Goal: Task Accomplishment & Management: Manage account settings

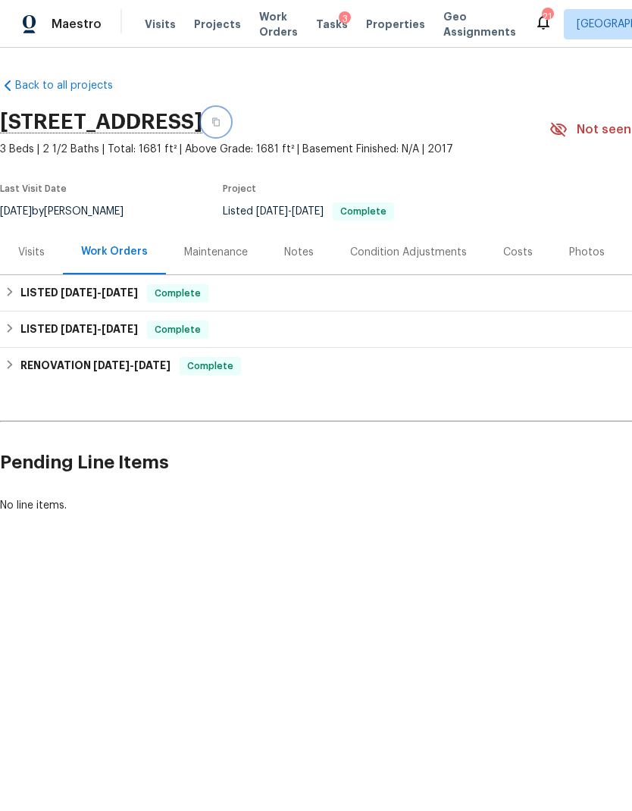
click at [220, 124] on icon "button" at bounding box center [216, 122] width 8 height 8
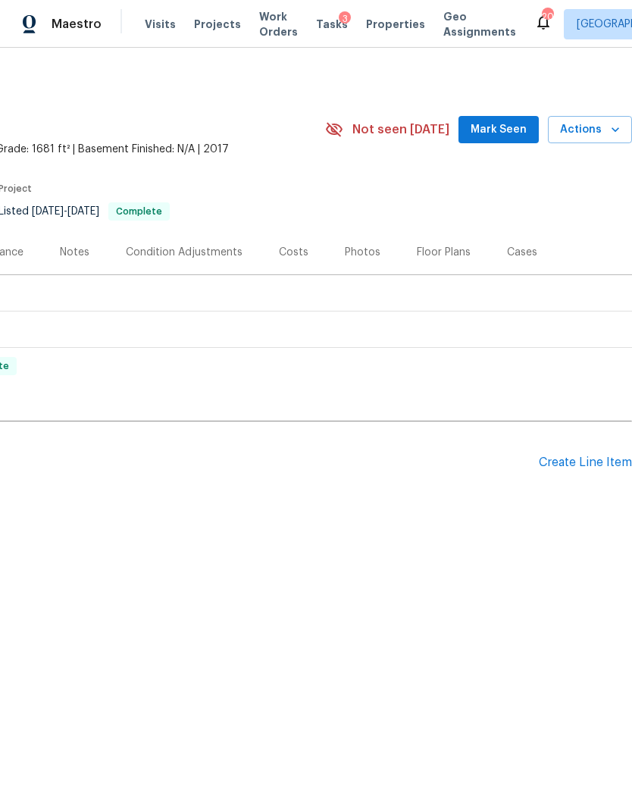
scroll to position [0, 224]
click at [581, 458] on div "Create Line Item" at bounding box center [585, 462] width 93 height 14
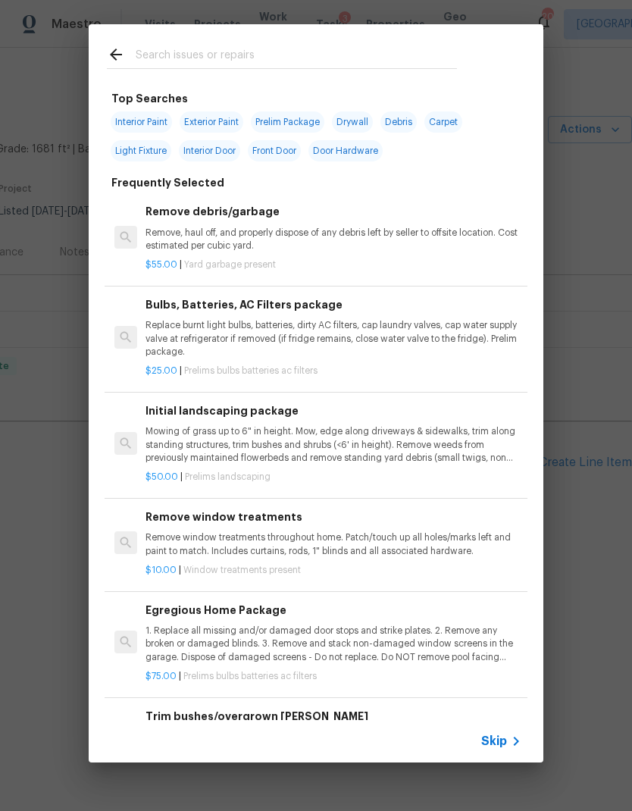
click at [503, 743] on span "Skip" at bounding box center [494, 741] width 26 height 15
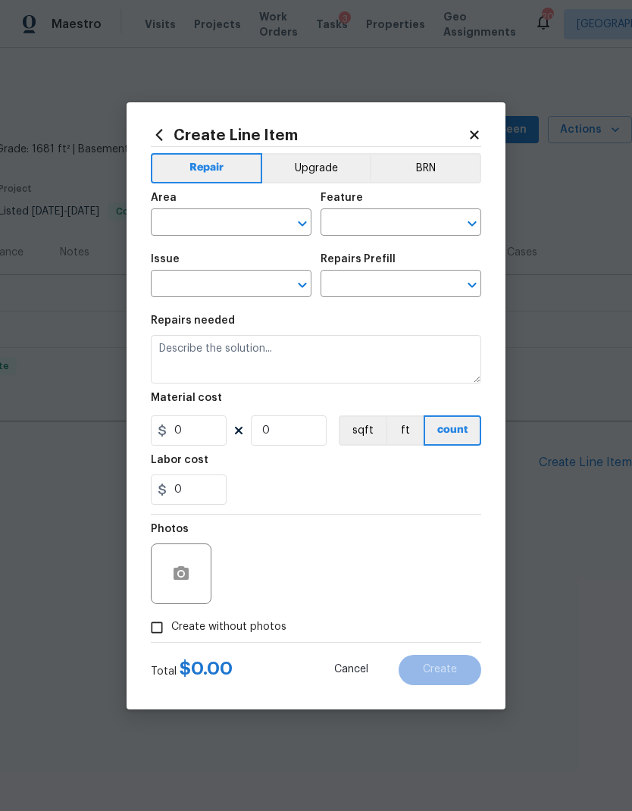
click at [219, 223] on input "text" at bounding box center [210, 223] width 118 height 23
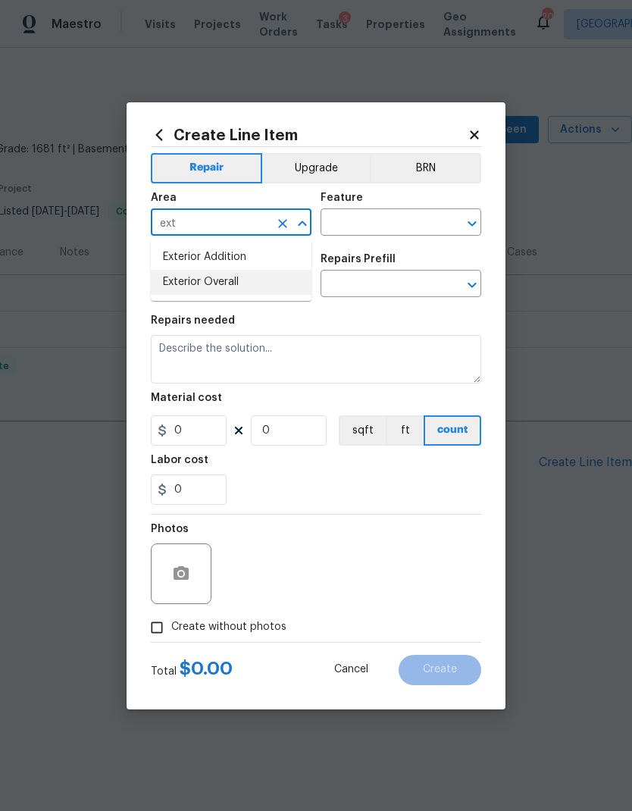
click at [249, 292] on li "Exterior Overall" at bounding box center [231, 282] width 161 height 25
type input "Exterior Overall"
click at [369, 220] on input "text" at bounding box center [380, 223] width 118 height 23
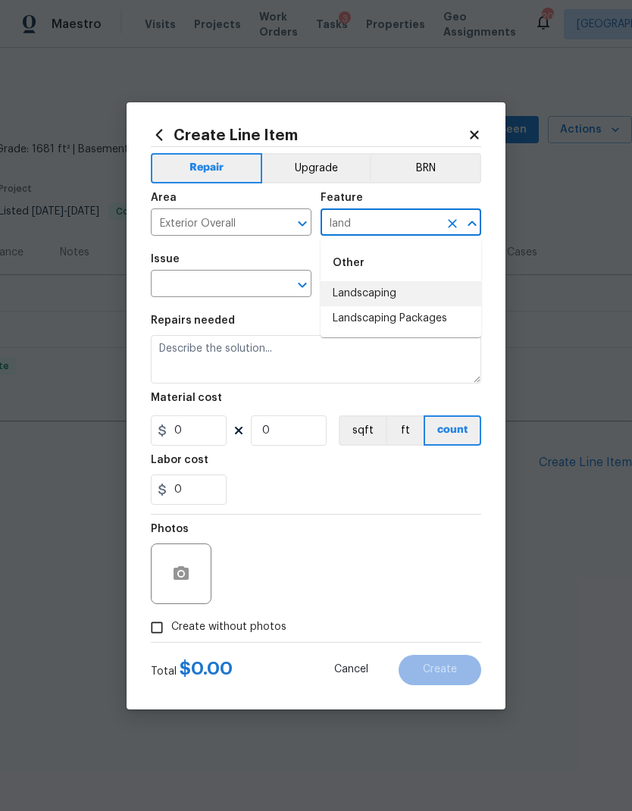
click at [407, 299] on li "Landscaping" at bounding box center [401, 293] width 161 height 25
type input "Landscaping"
click at [298, 284] on icon "Open" at bounding box center [302, 285] width 18 height 18
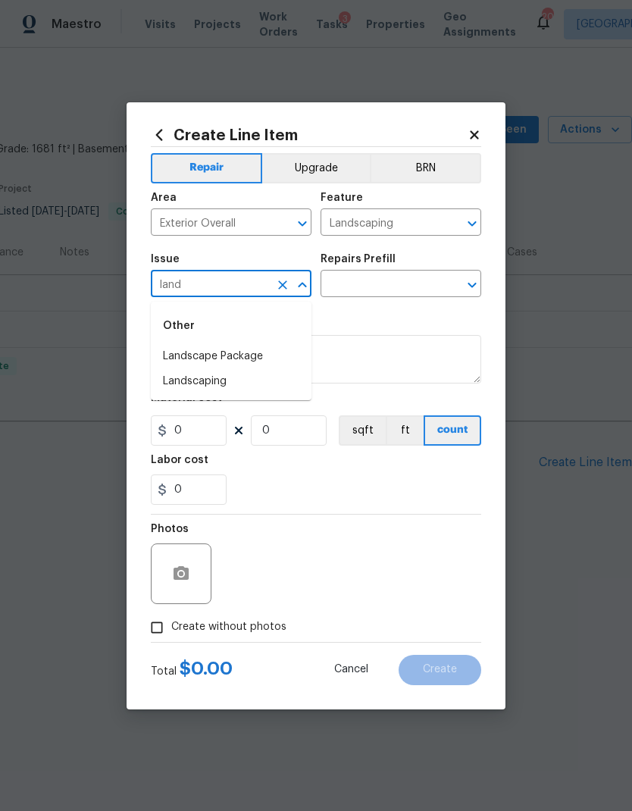
click at [237, 381] on li "Landscaping" at bounding box center [231, 381] width 161 height 25
type input "Landscaping"
click at [471, 292] on icon "Open" at bounding box center [472, 285] width 18 height 18
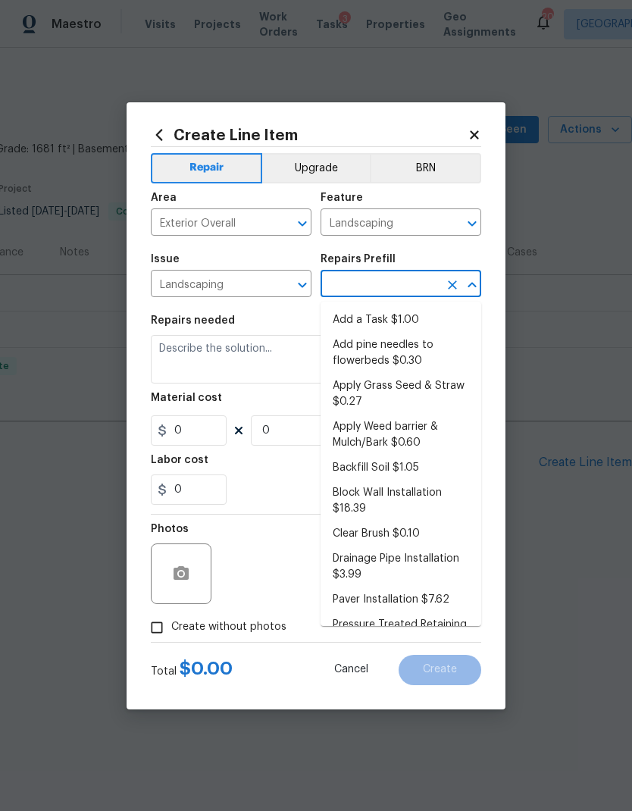
click at [422, 434] on li "Apply Weed barrier & Mulch/Bark $0.60" at bounding box center [401, 435] width 161 height 41
type input "Apply Weed barrier & Mulch/Bark $0.60"
type textarea "Prep the area/ remove all debris and install weed barrier and mulch as directed…"
type input "1"
type input "0.6"
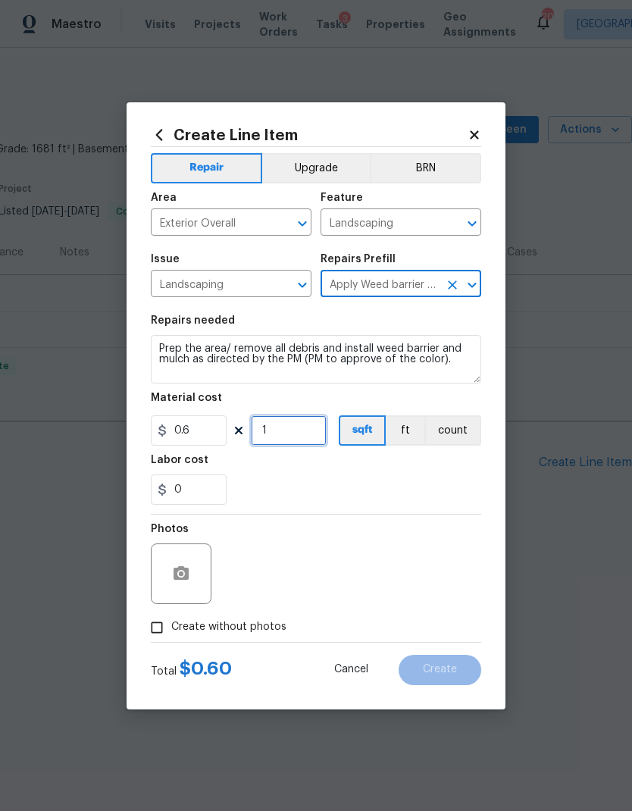
click at [299, 423] on input "1" at bounding box center [289, 430] width 76 height 30
click at [299, 434] on input "1" at bounding box center [289, 430] width 76 height 30
type input "100"
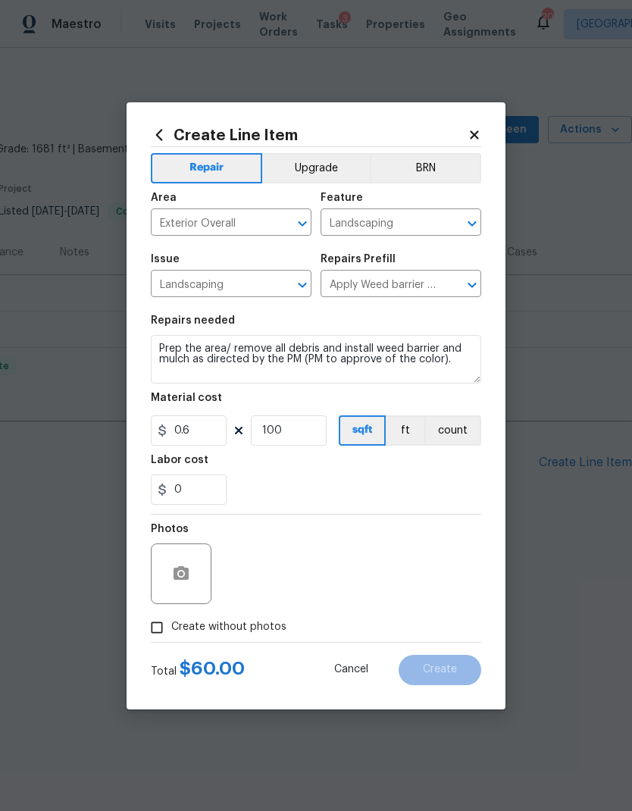
click at [408, 470] on div "Labor cost" at bounding box center [316, 465] width 330 height 20
click at [194, 567] on button "button" at bounding box center [181, 574] width 36 height 36
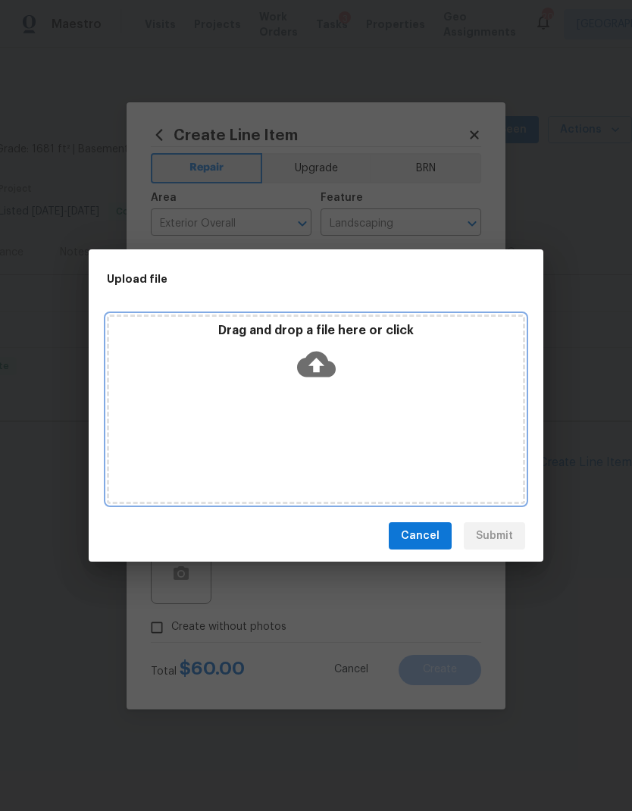
click at [311, 376] on icon at bounding box center [316, 365] width 39 height 26
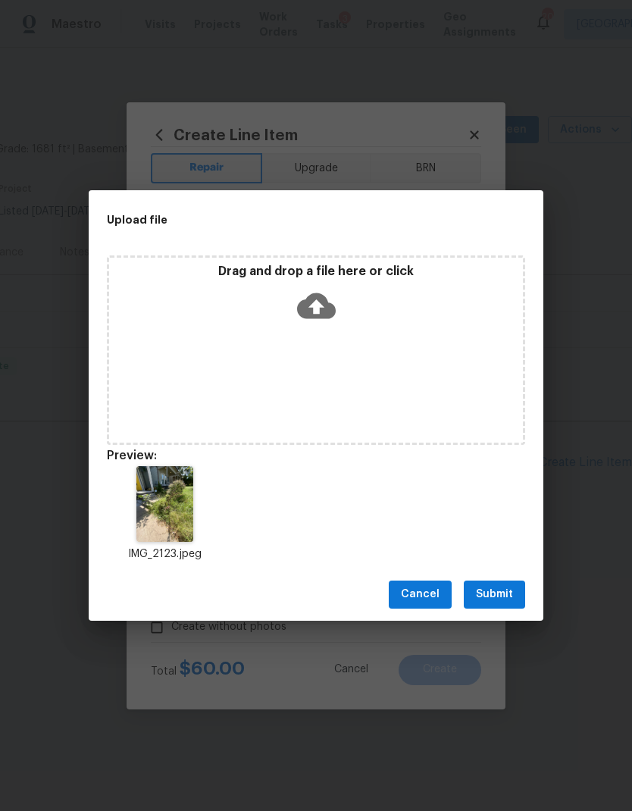
click at [499, 590] on span "Submit" at bounding box center [494, 594] width 37 height 19
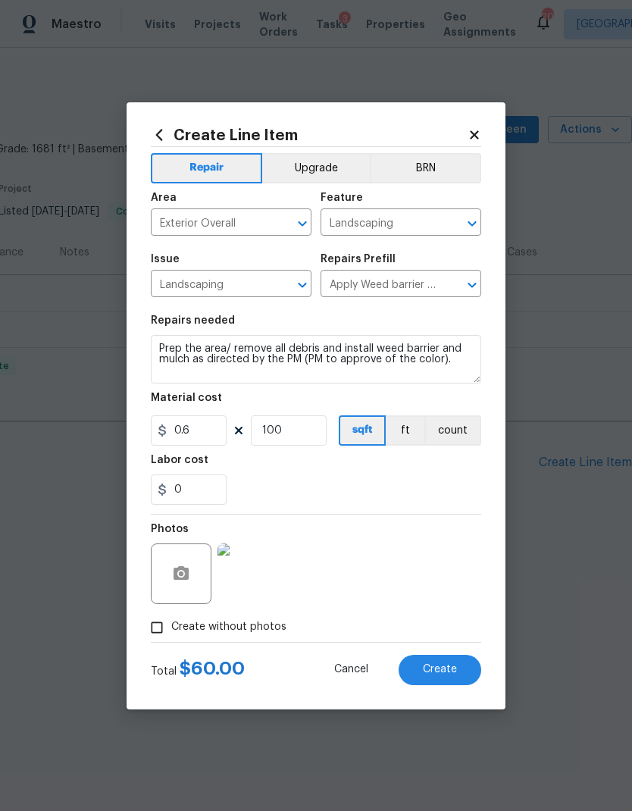
click at [437, 663] on button "Create" at bounding box center [440, 670] width 83 height 30
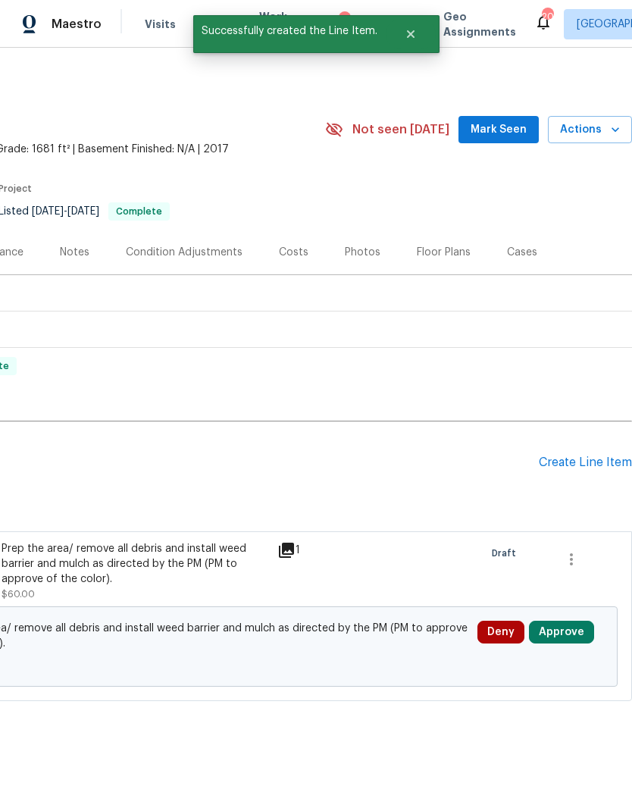
click at [592, 462] on div "Create Line Item" at bounding box center [585, 462] width 93 height 14
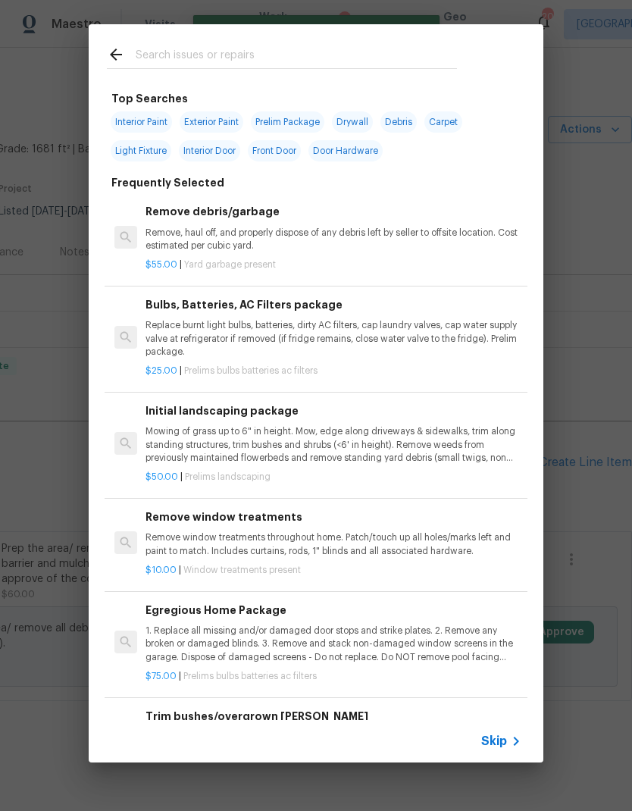
click at [506, 744] on span "Skip" at bounding box center [494, 741] width 26 height 15
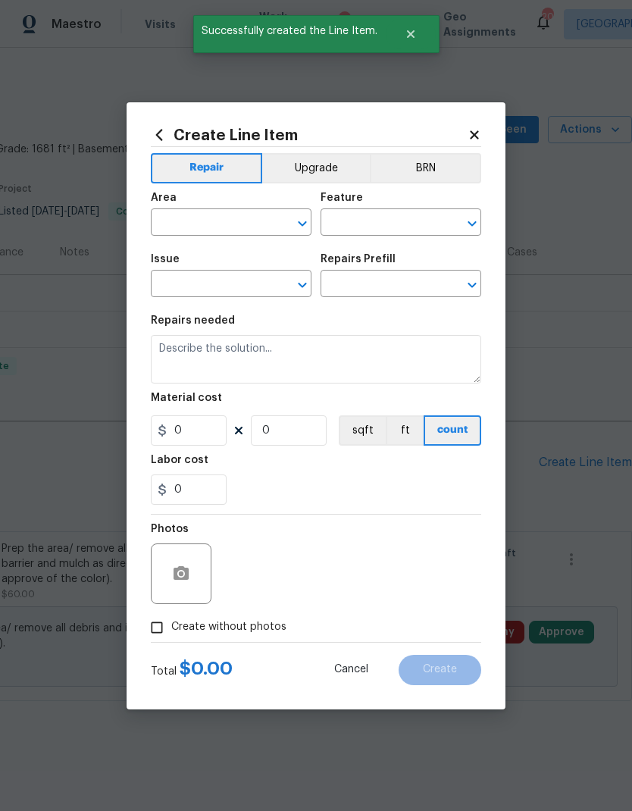
click at [236, 218] on input "text" at bounding box center [210, 223] width 118 height 23
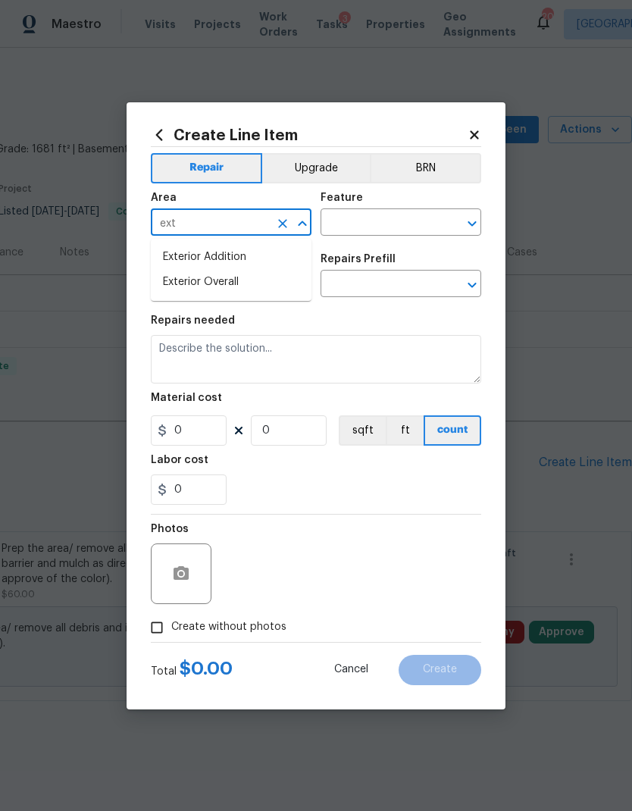
click at [252, 292] on li "Exterior Overall" at bounding box center [231, 282] width 161 height 25
type input "Exterior Overall"
click at [376, 217] on input "text" at bounding box center [380, 223] width 118 height 23
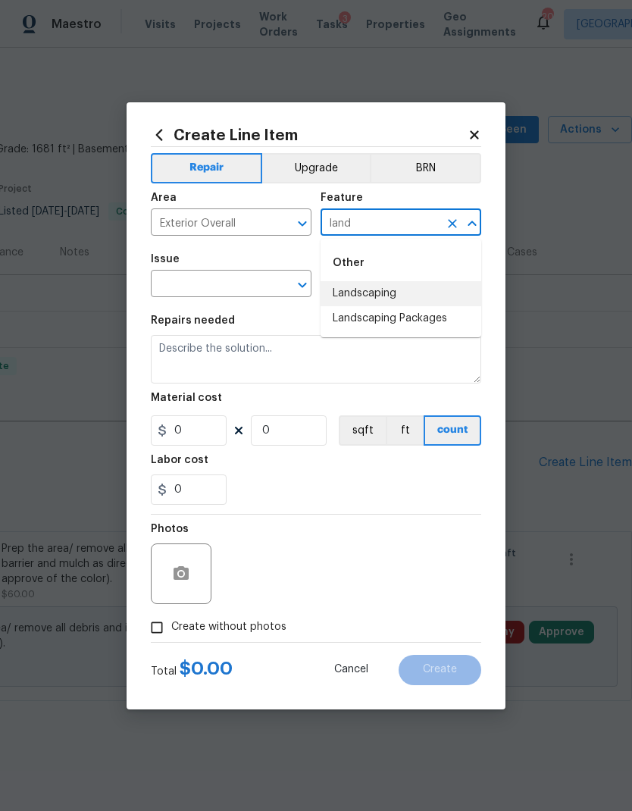
click at [402, 299] on li "Landscaping" at bounding box center [401, 293] width 161 height 25
type input "Landscaping"
click at [313, 299] on div "Issue ​ Repairs Prefill ​" at bounding box center [316, 275] width 330 height 61
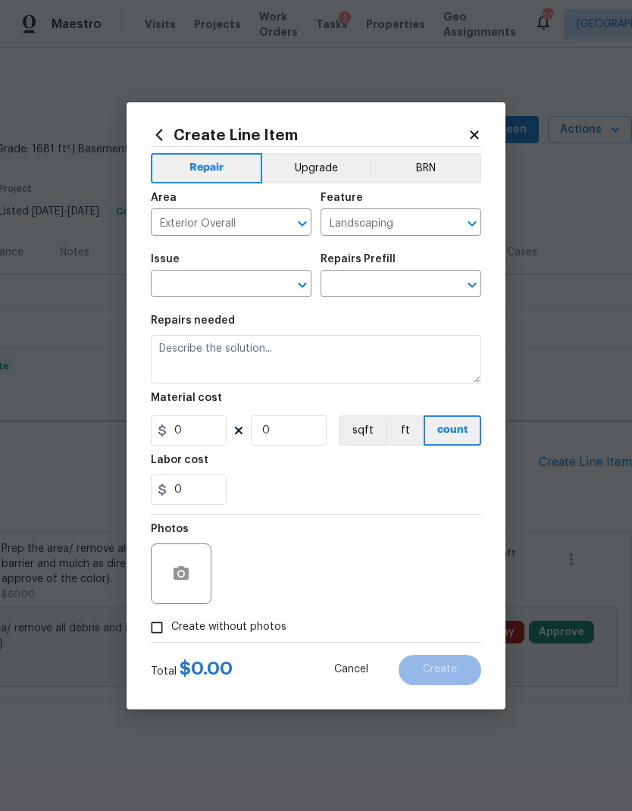
click at [302, 291] on icon "Open" at bounding box center [302, 285] width 18 height 18
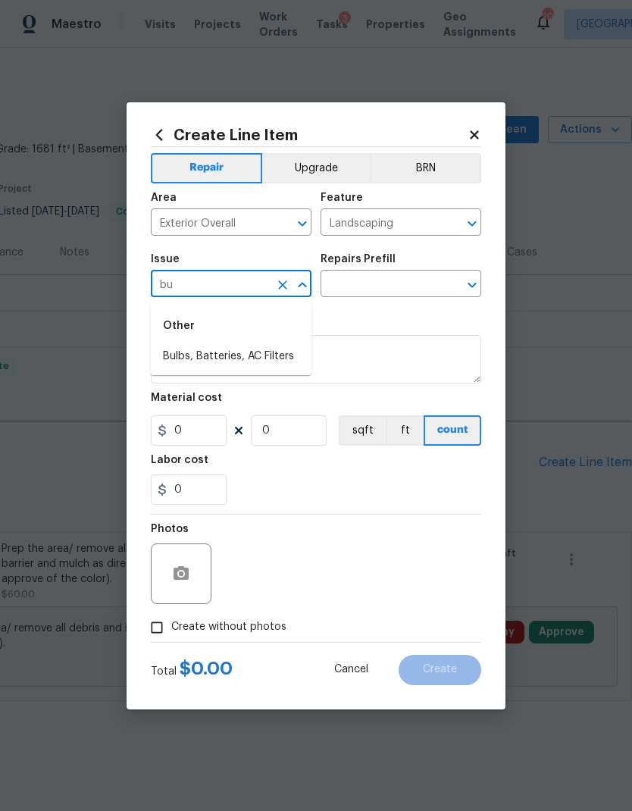
type input "b"
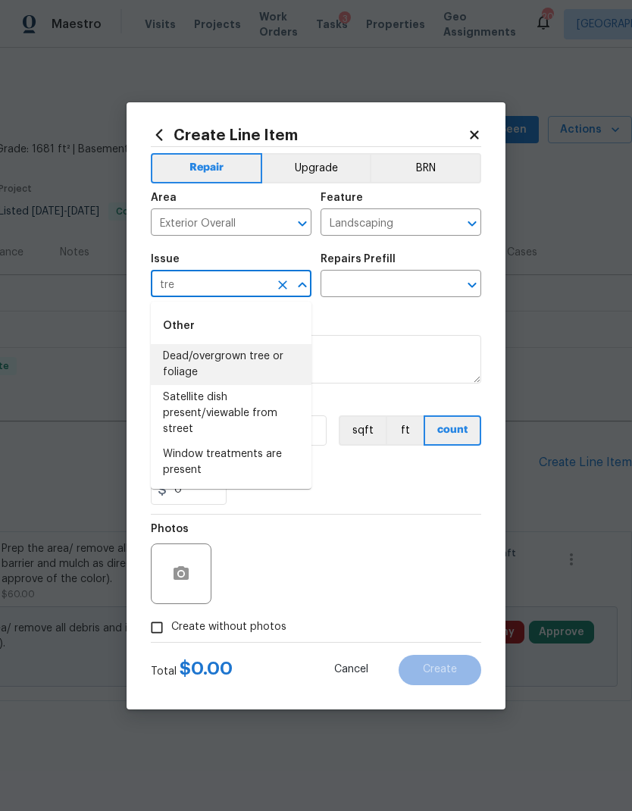
click at [252, 351] on li "Dead/overgrown tree or foliage" at bounding box center [231, 364] width 161 height 41
type input "Dead/overgrown tree or foliage"
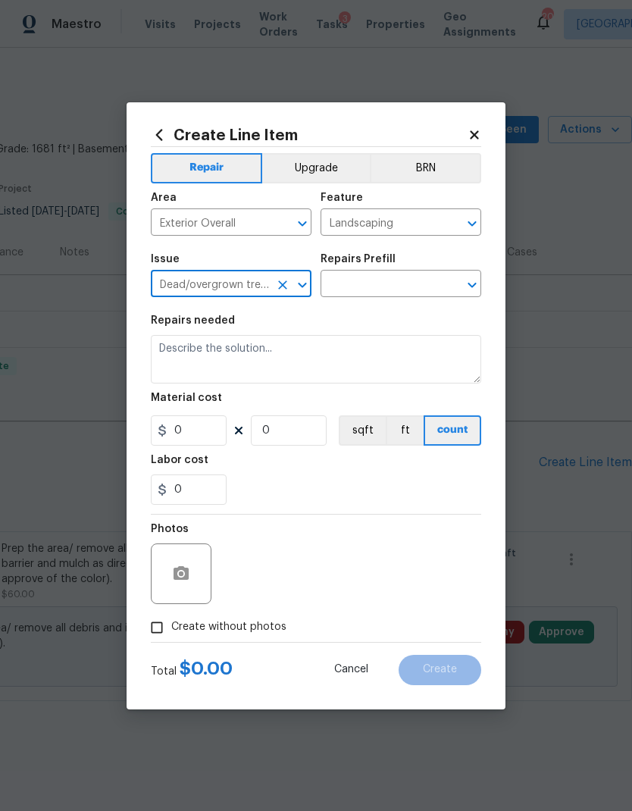
click at [483, 274] on div "Create Line Item Repair Upgrade BRN Area Exterior Overall ​ Feature Landscaping…" at bounding box center [316, 405] width 379 height 607
click at [482, 274] on div "Create Line Item Repair Upgrade BRN Area Exterior Overall ​ Feature Landscaping…" at bounding box center [316, 405] width 379 height 607
click at [473, 283] on icon "Open" at bounding box center [472, 285] width 18 height 18
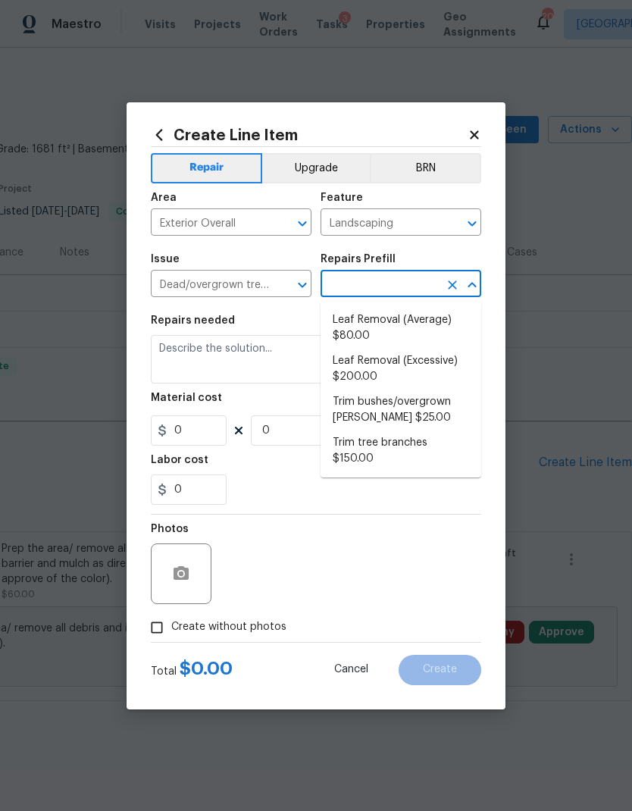
click at [418, 420] on li "Trim bushes/overgrown hedges $25.00" at bounding box center [401, 410] width 161 height 41
type input "Trim bushes/overgrown hedges $25.00"
type textarea "Trim overgrown hegdes & bushes around perimeter of home giving 12" of clearance…"
type input "1"
type input "25"
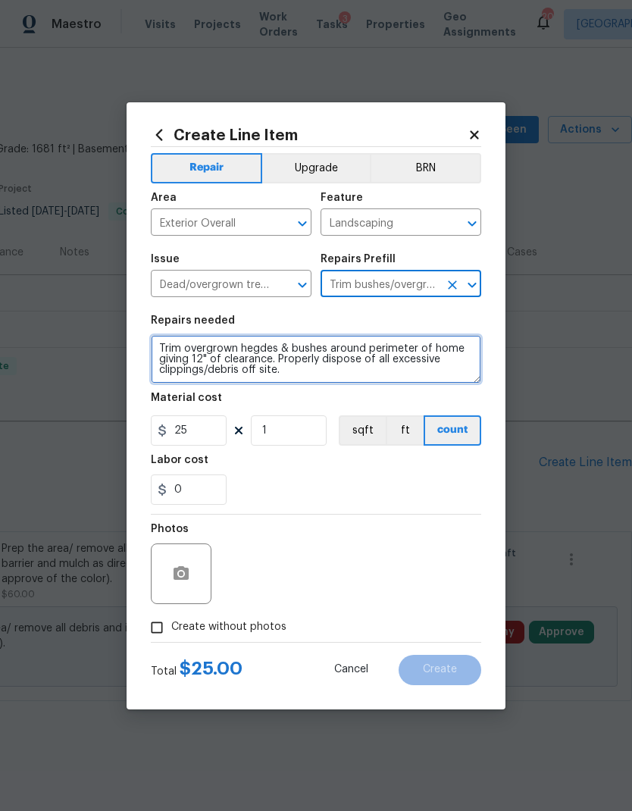
click at [163, 343] on textarea "Trim overgrown hegdes & bushes around perimeter of home giving 12" of clearance…" at bounding box center [316, 359] width 330 height 49
click at [187, 352] on textarea "Trim overgrown hegdes & bushes around perimeter of home giving 12" of clearance…" at bounding box center [316, 359] width 330 height 49
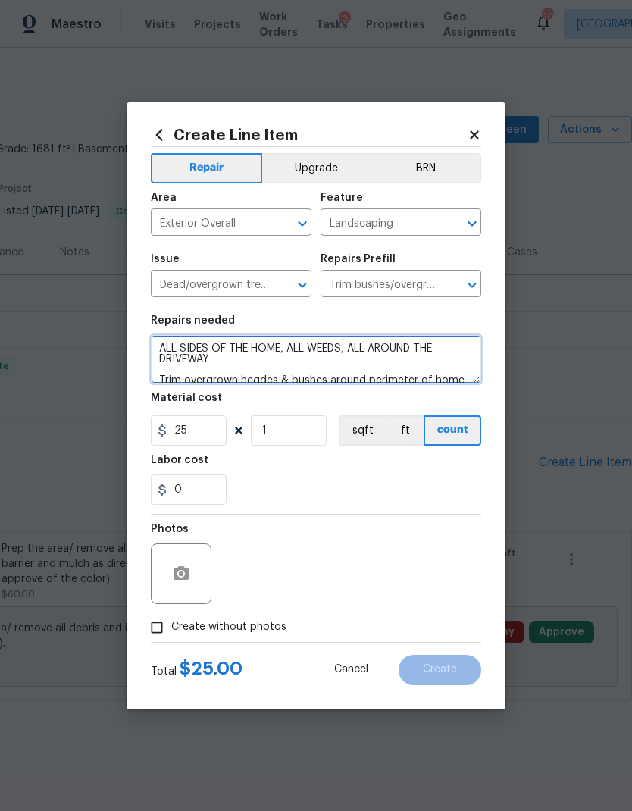
type textarea "ALL SIDES OF THE HOME, ALL WEEDS, ALL AROUND THE DRIVEWAY Trim overgrown hegdes…"
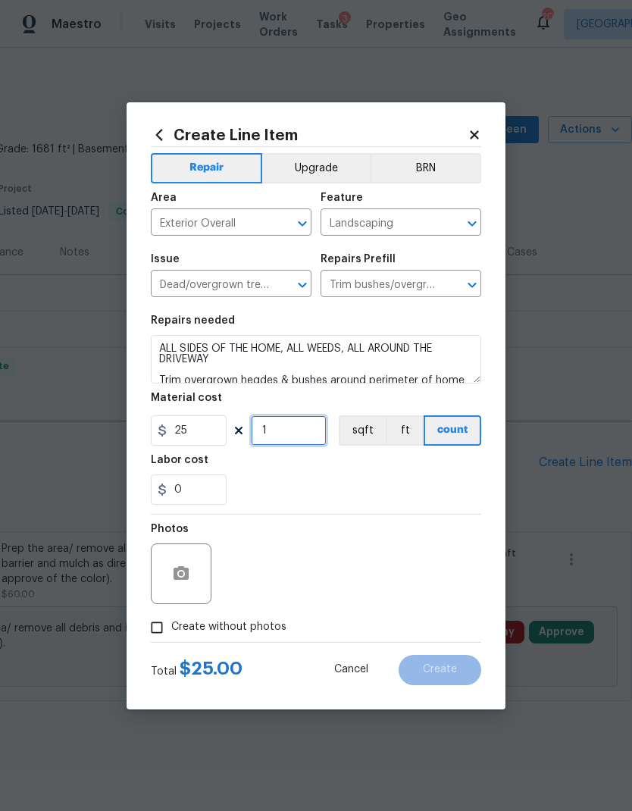
click at [308, 437] on input "1" at bounding box center [289, 430] width 76 height 30
type input "10"
click at [390, 456] on div "Labor cost" at bounding box center [316, 465] width 330 height 20
click at [189, 574] on icon "button" at bounding box center [181, 573] width 15 height 14
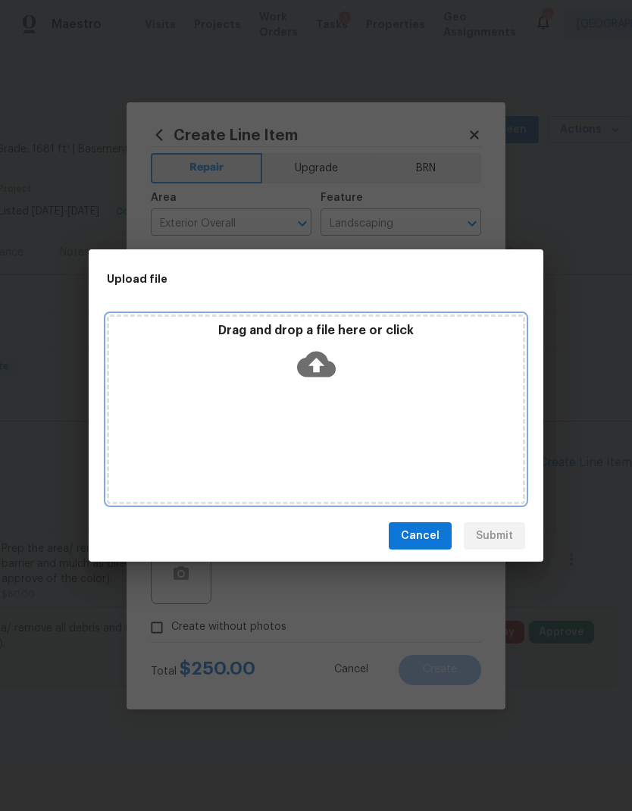
click at [308, 362] on icon at bounding box center [316, 365] width 39 height 26
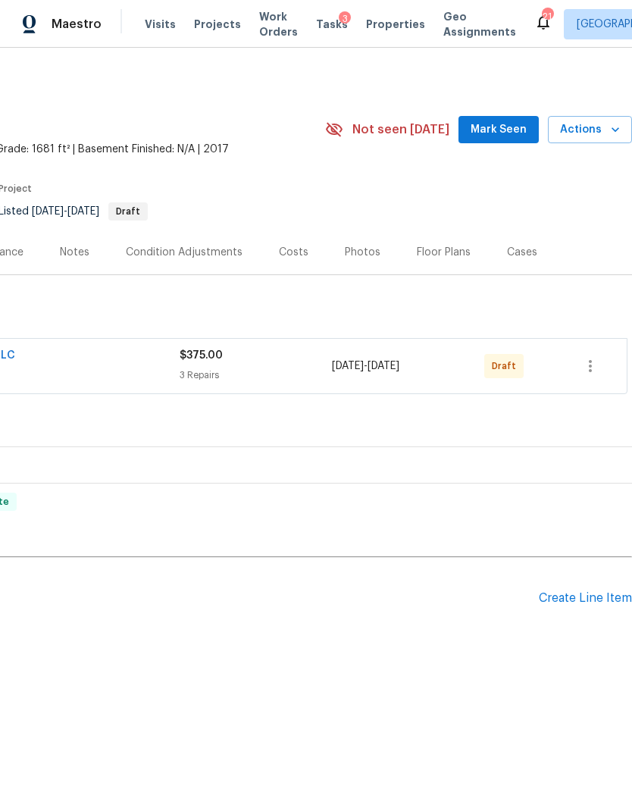
scroll to position [0, 224]
click at [593, 367] on icon "button" at bounding box center [590, 366] width 18 height 18
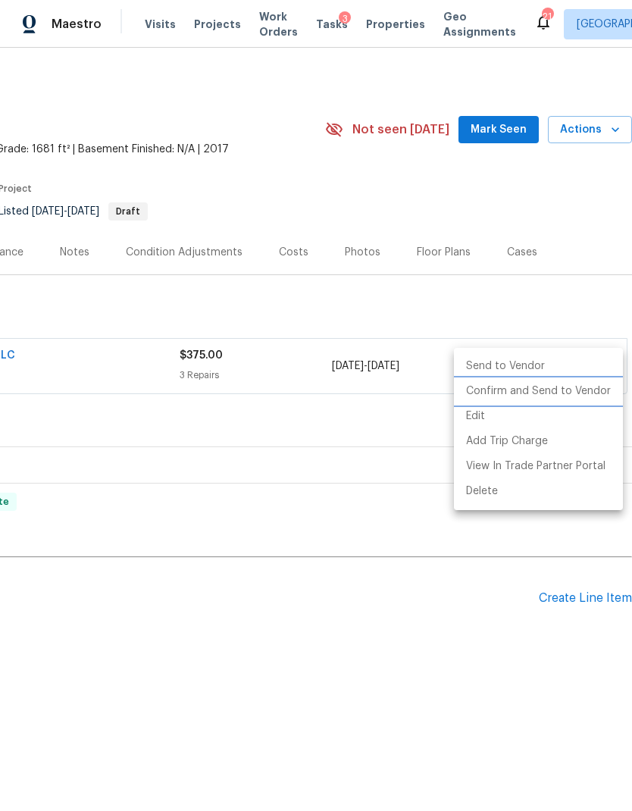
click at [574, 393] on li "Confirm and Send to Vendor" at bounding box center [538, 391] width 169 height 25
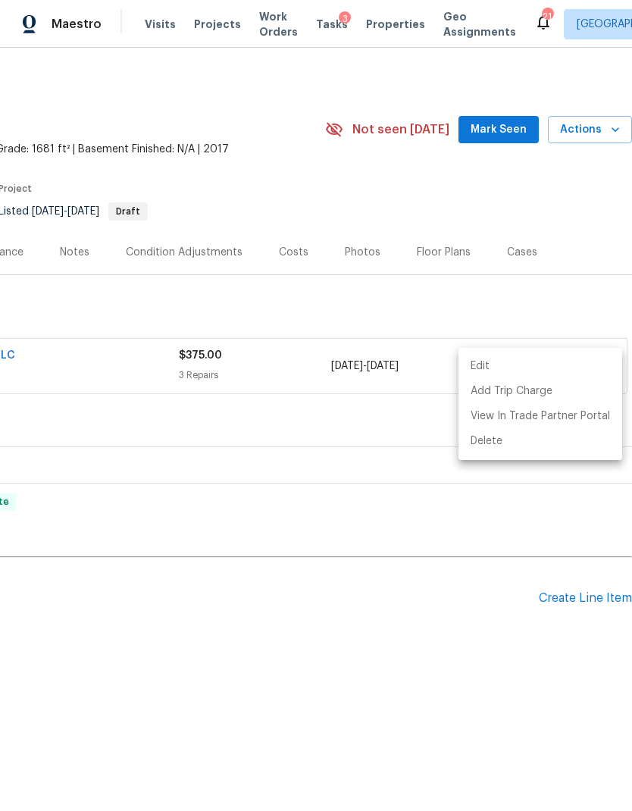
click at [74, 249] on div at bounding box center [316, 405] width 632 height 811
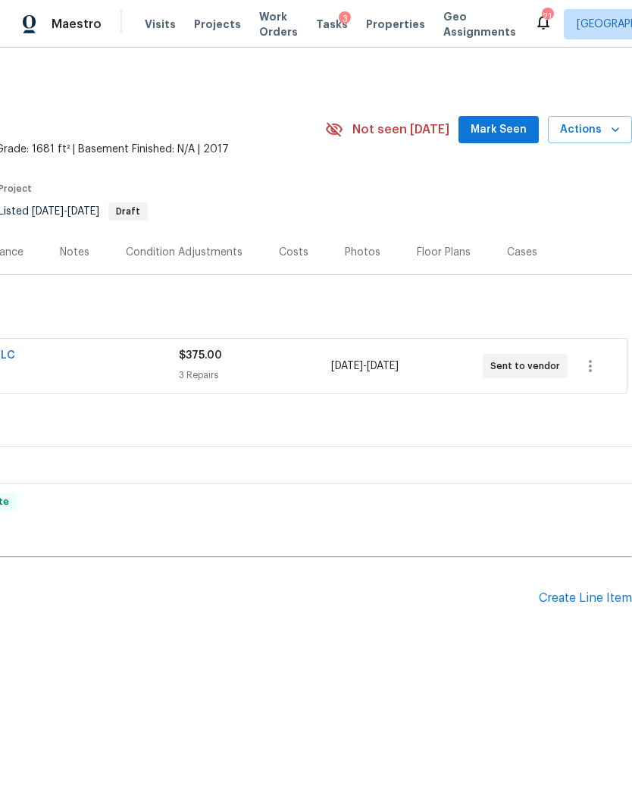
click at [75, 246] on div "Notes" at bounding box center [75, 252] width 30 height 15
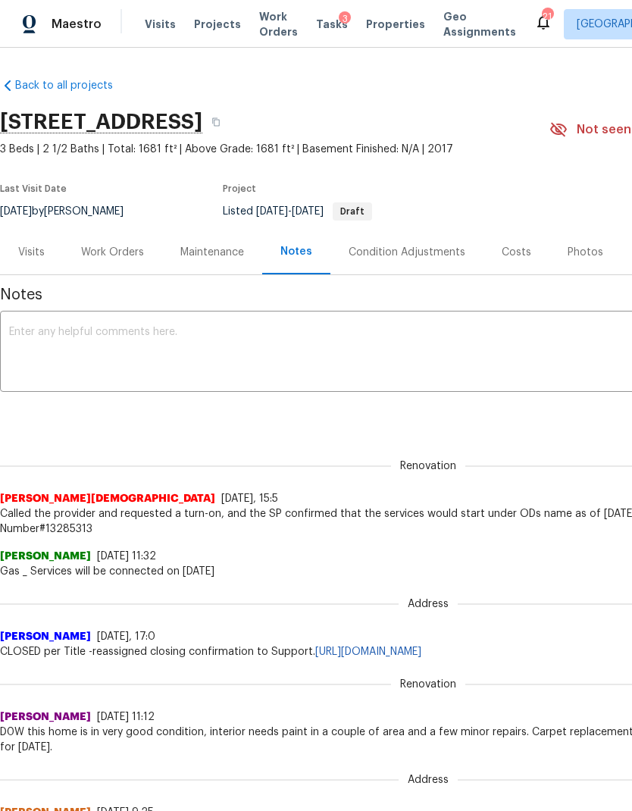
click at [281, 350] on textarea at bounding box center [428, 353] width 838 height 53
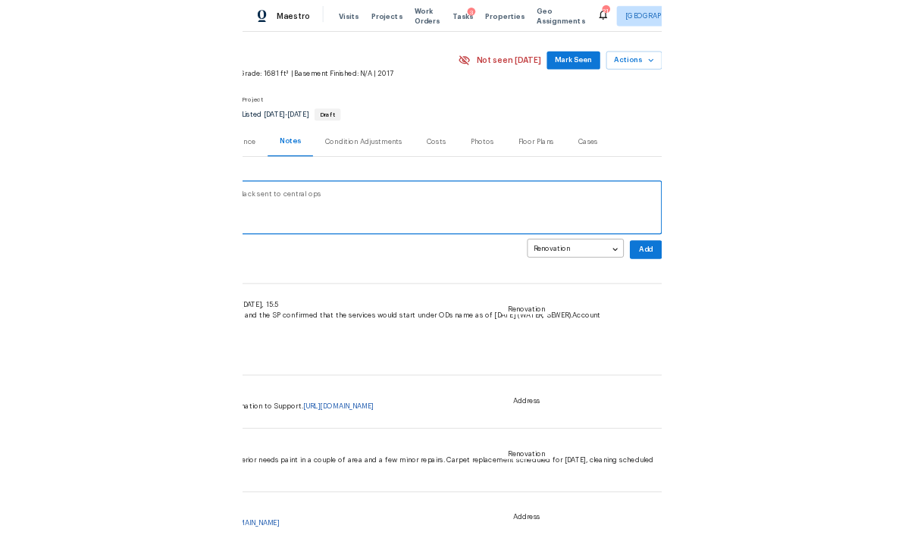
scroll to position [40, 224]
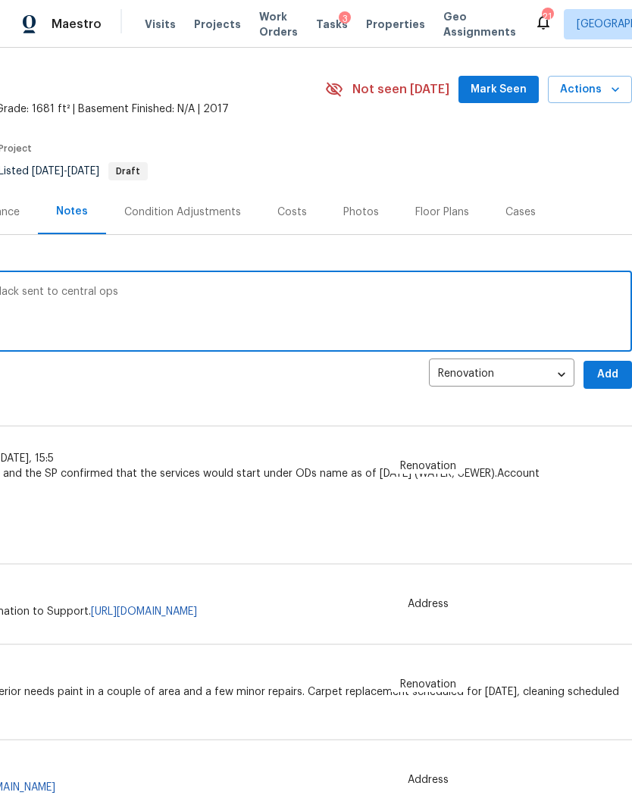
type textarea "No maintenance mowing has been done. Slack sent to central ops"
click at [606, 374] on span "Add" at bounding box center [608, 374] width 24 height 19
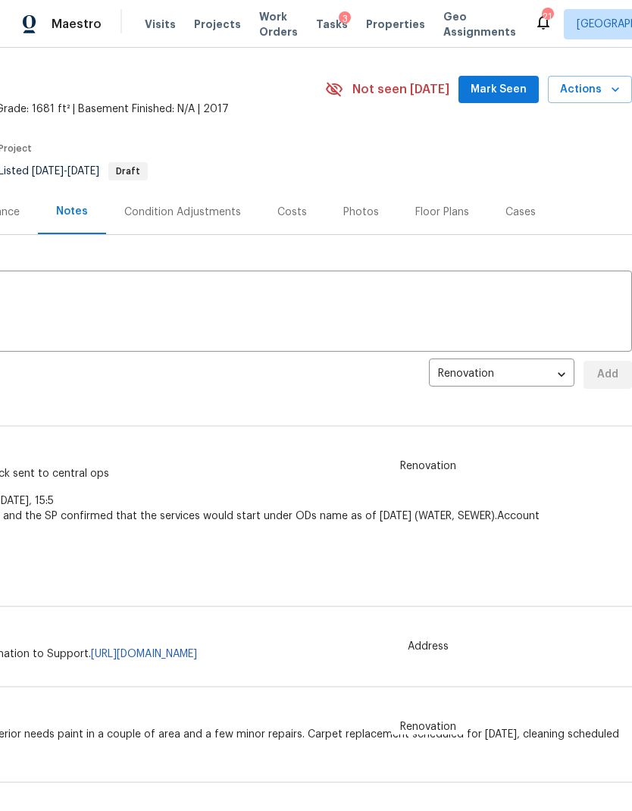
scroll to position [40, 0]
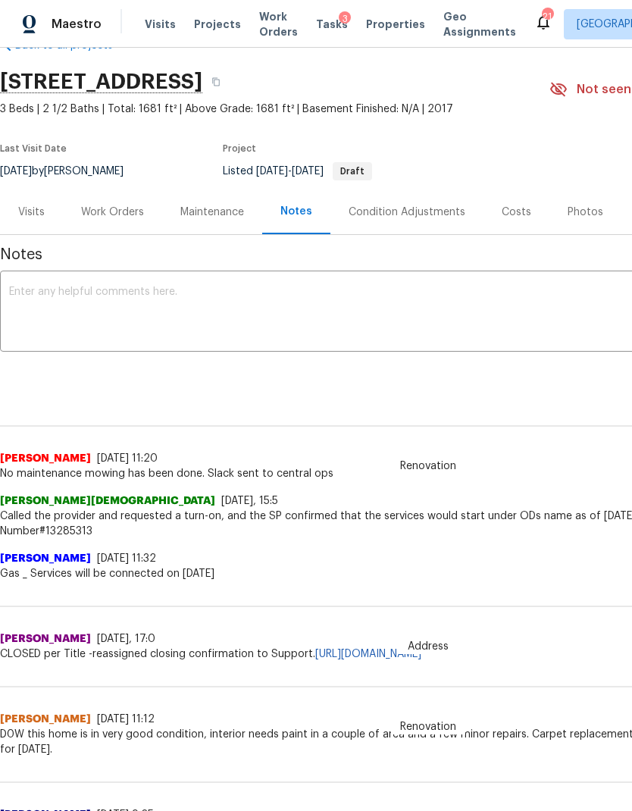
click at [127, 213] on div "Work Orders" at bounding box center [112, 212] width 63 height 15
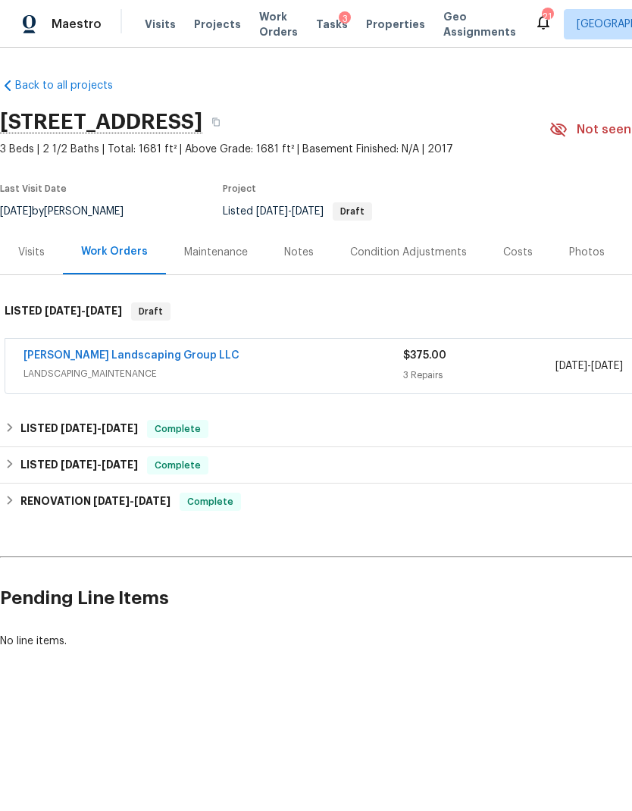
click at [149, 356] on link "Sandoval Landscaping Group LLC" at bounding box center [131, 355] width 216 height 11
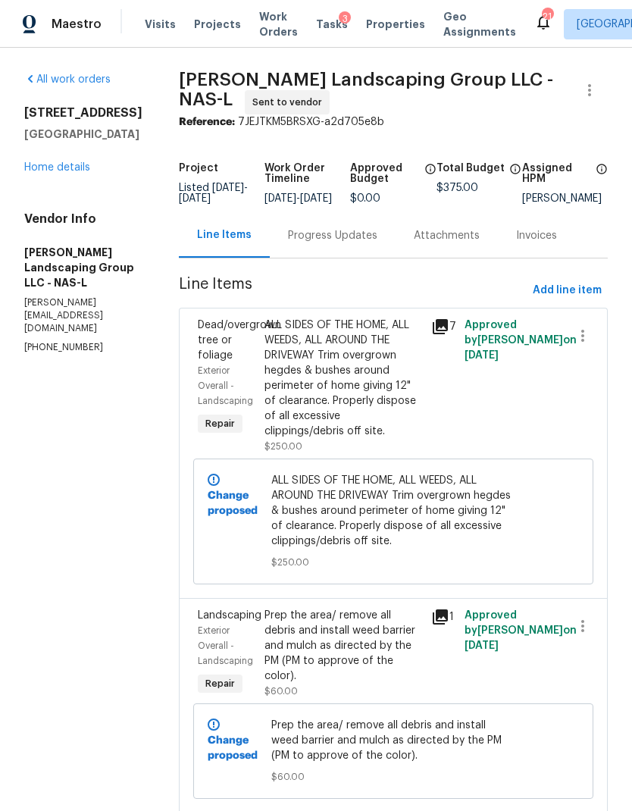
click at [349, 243] on div "Progress Updates" at bounding box center [332, 235] width 89 height 15
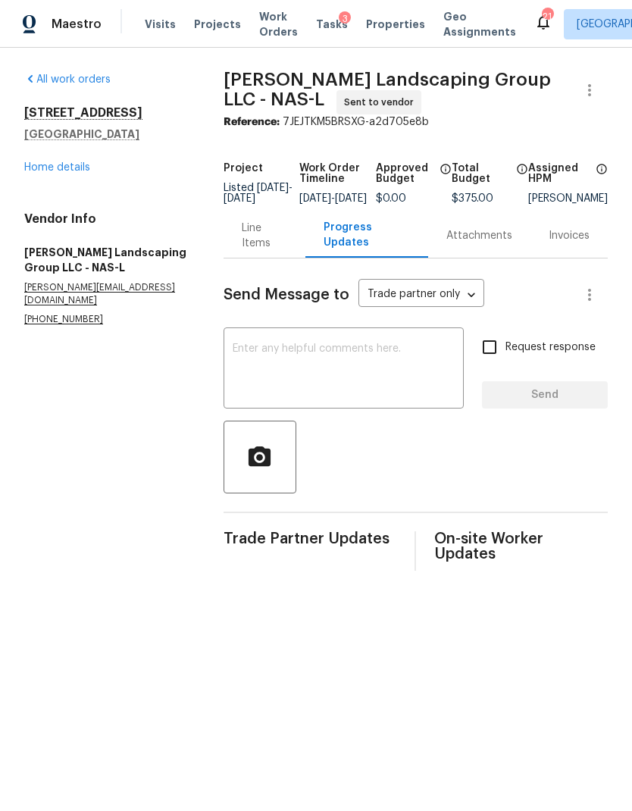
click at [348, 390] on textarea at bounding box center [344, 369] width 222 height 53
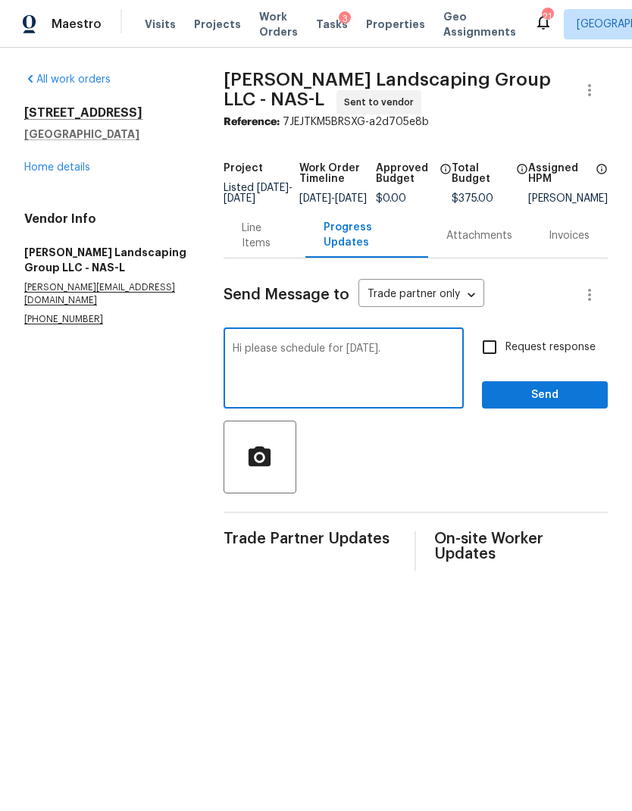
type textarea "Hi please schedule for tomorrow."
click at [500, 347] on input "Request response" at bounding box center [490, 347] width 32 height 32
checkbox input "true"
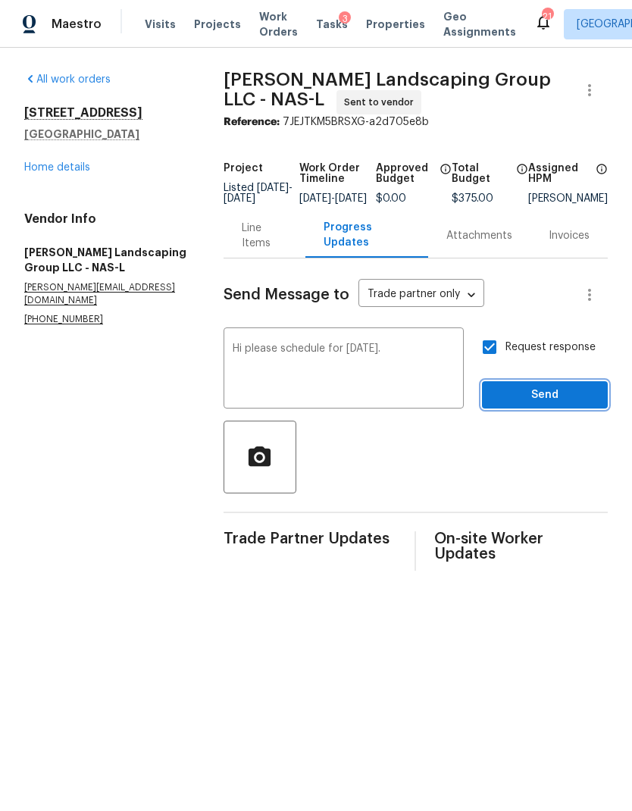
click at [528, 402] on span "Send" at bounding box center [545, 395] width 102 height 19
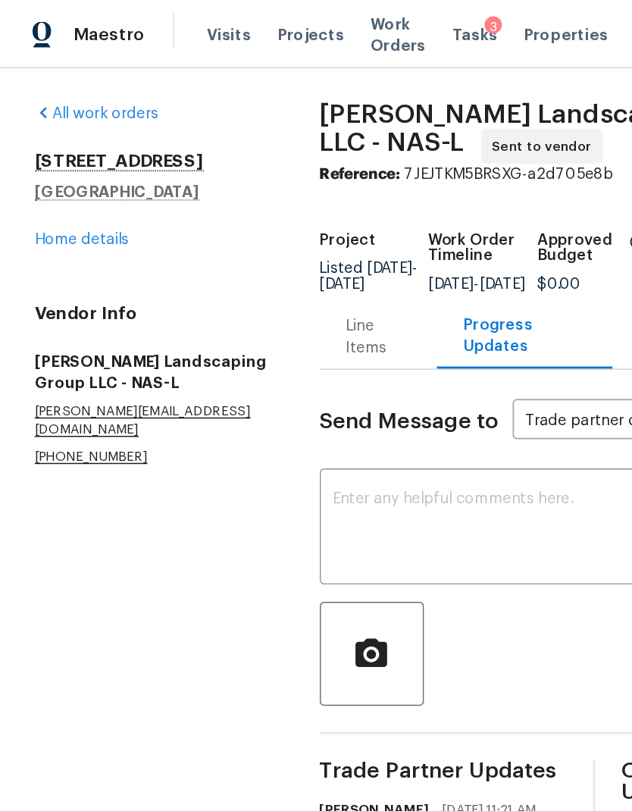
click at [54, 165] on link "Home details" at bounding box center [57, 167] width 66 height 11
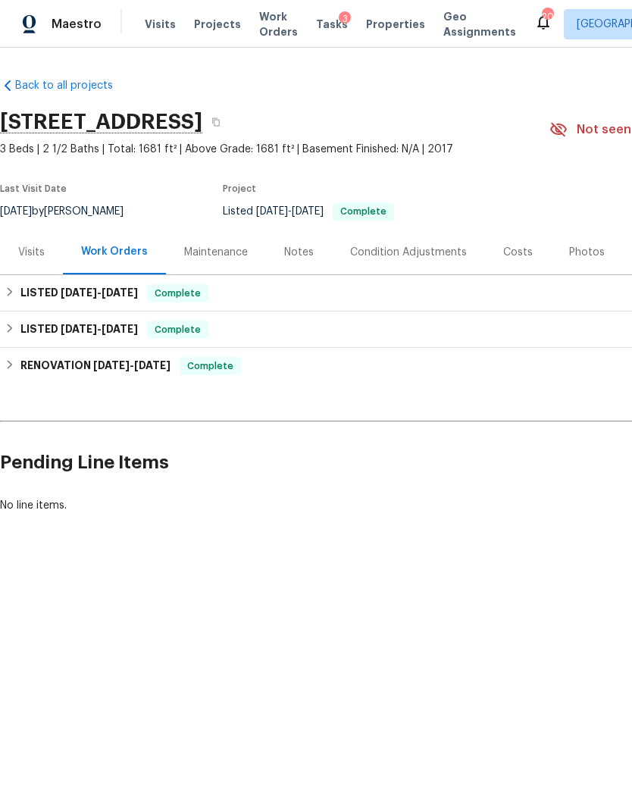
click at [150, 26] on span "Visits" at bounding box center [160, 24] width 31 height 15
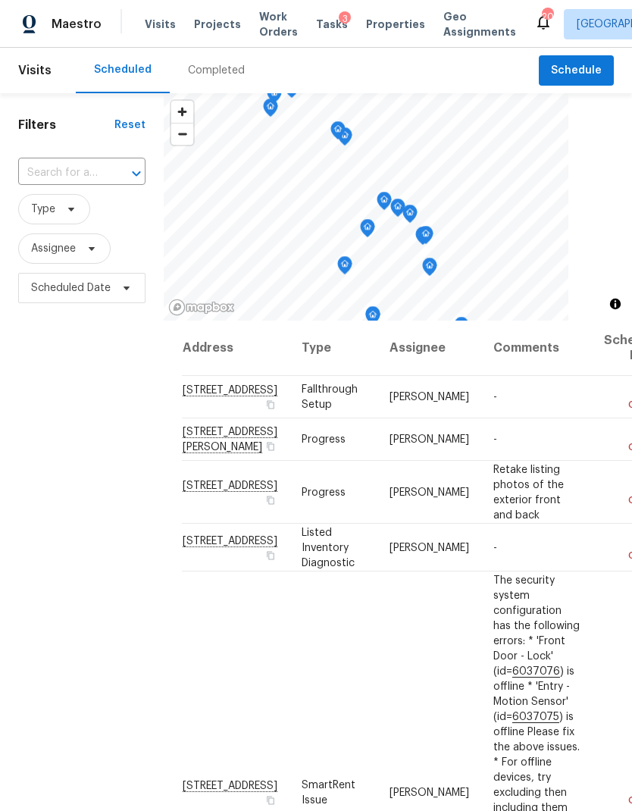
click at [89, 175] on input "text" at bounding box center [60, 172] width 85 height 23
type input "297 tur"
click at [89, 214] on li "297 Turnberry Cir, Clarksville, TN 37043" at bounding box center [80, 209] width 127 height 26
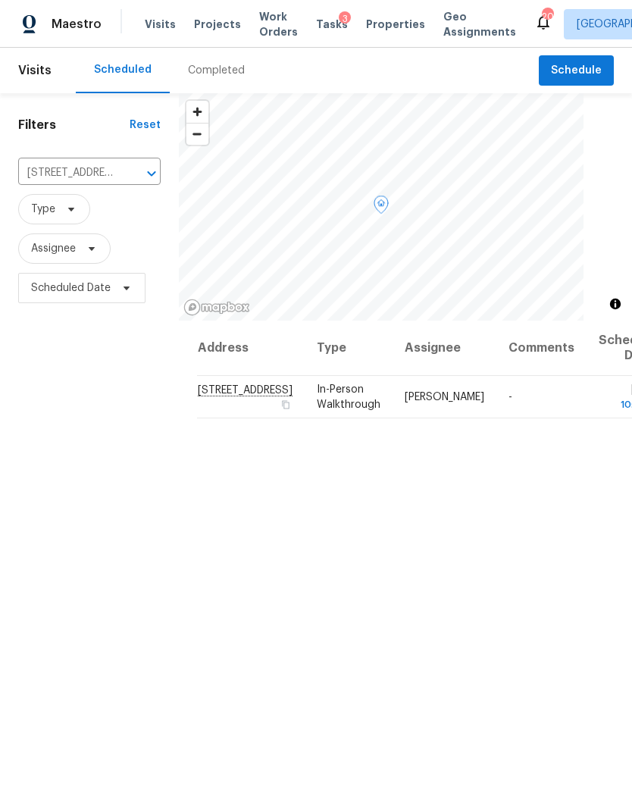
click at [0, 0] on icon at bounding box center [0, 0] width 0 height 0
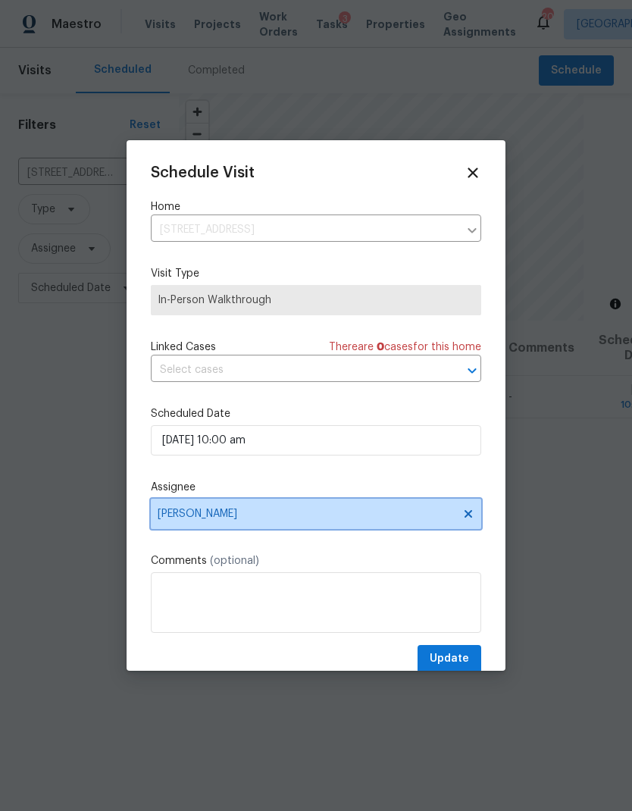
click at [308, 520] on span "Cynthia Upshaw" at bounding box center [306, 514] width 297 height 12
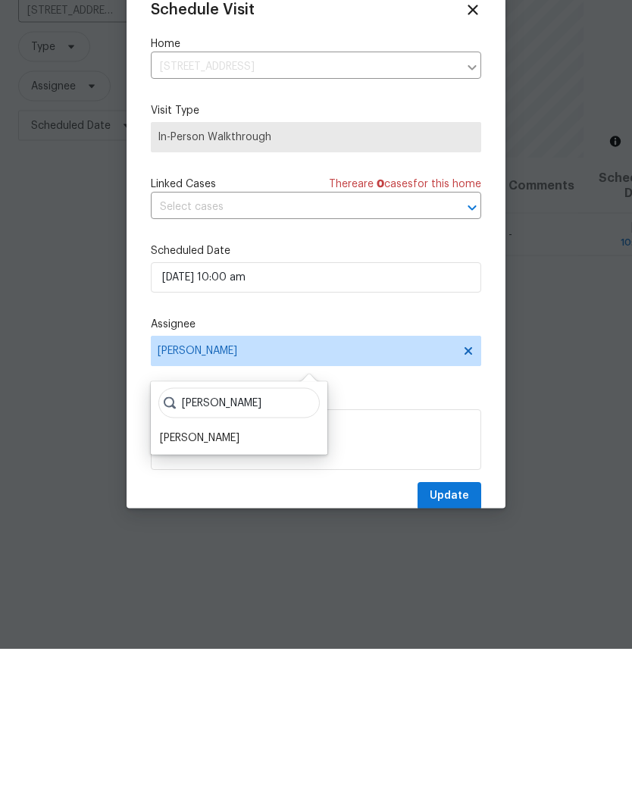
type input "Mel"
click at [217, 593] on div "Melissa Mossbrooks" at bounding box center [200, 600] width 80 height 15
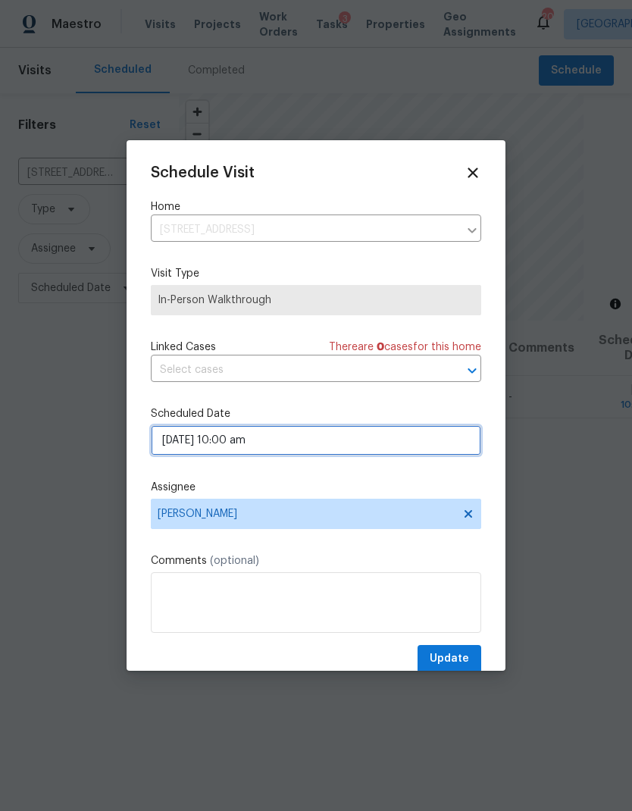
click at [199, 441] on input "08/28/2025 10:00 am" at bounding box center [316, 440] width 330 height 30
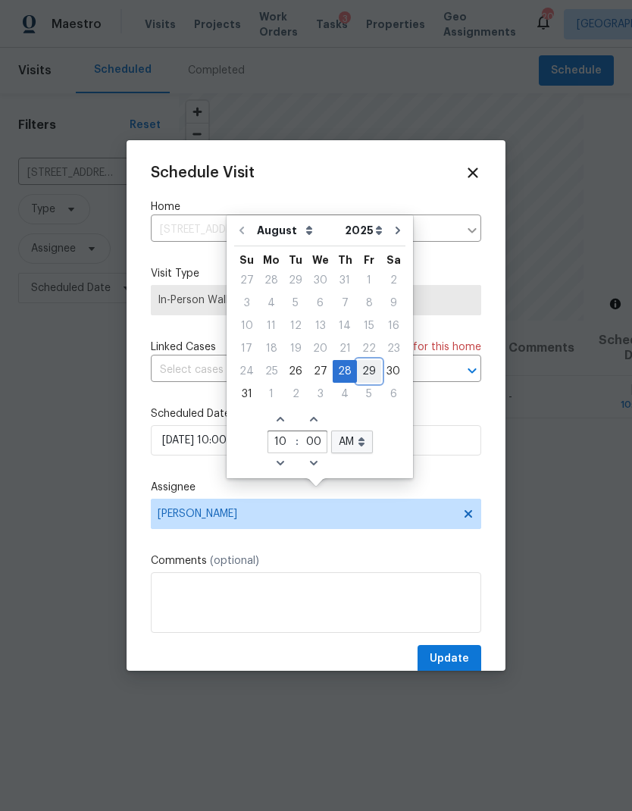
click at [358, 361] on div "29" at bounding box center [369, 371] width 24 height 21
type input "08/29/2025 10:00 am"
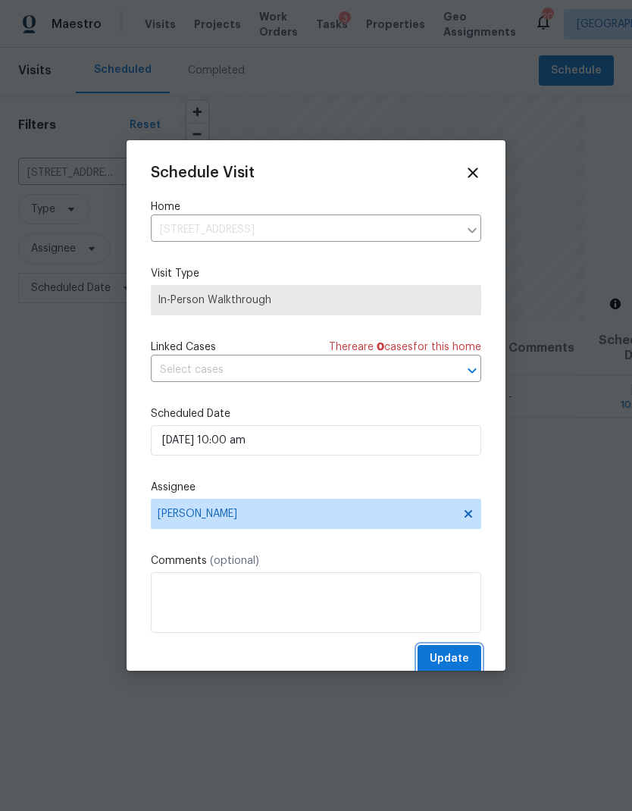
click at [455, 653] on span "Update" at bounding box center [449, 659] width 39 height 19
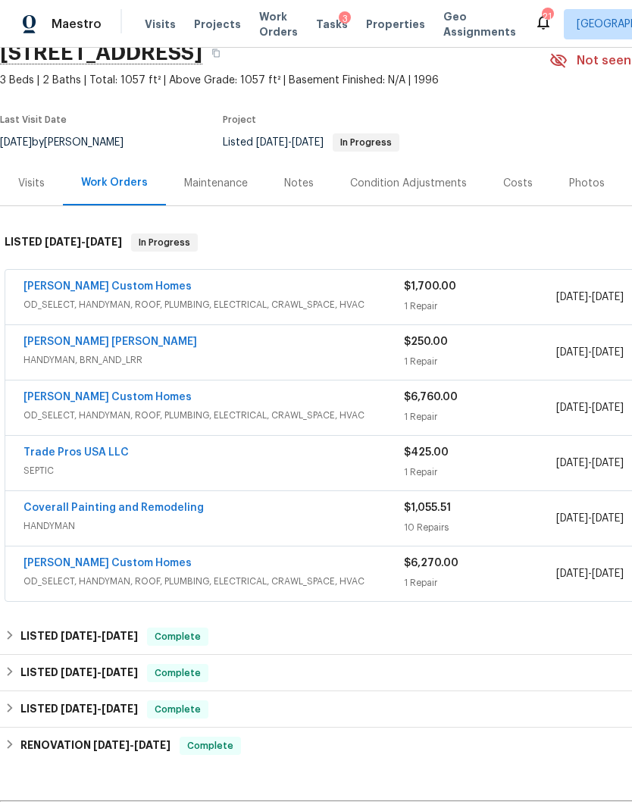
scroll to position [70, 0]
click at [95, 286] on link "[PERSON_NAME] Custom Homes" at bounding box center [107, 285] width 168 height 11
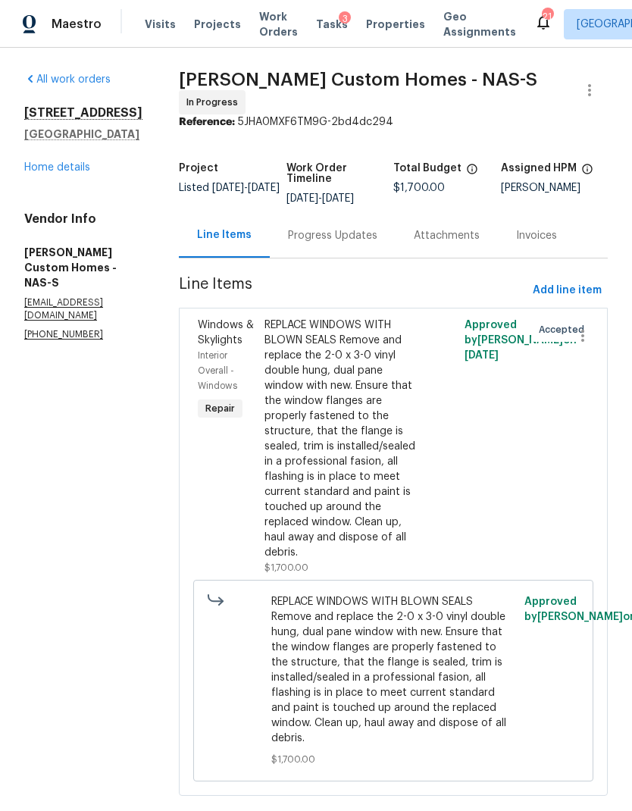
click at [347, 254] on div "Progress Updates" at bounding box center [333, 235] width 126 height 45
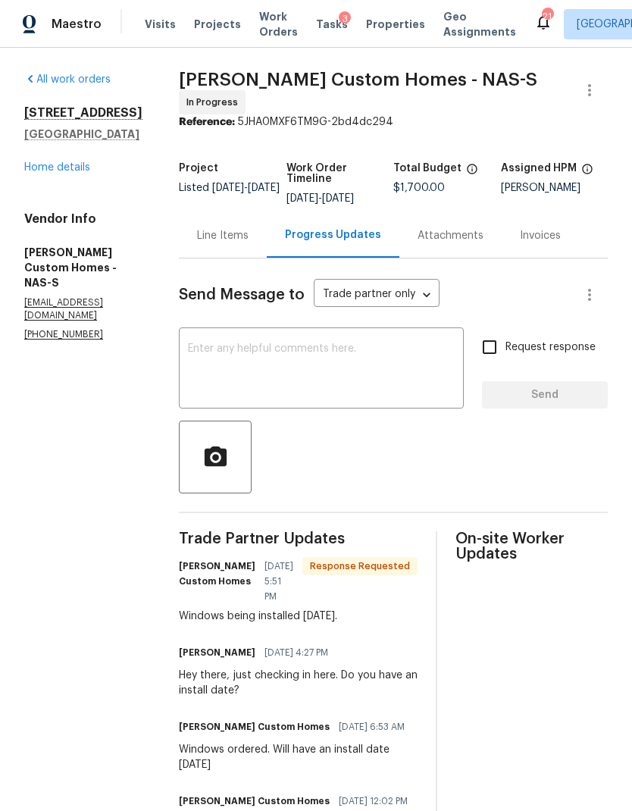
click at [239, 243] on div "Line Items" at bounding box center [223, 235] width 52 height 15
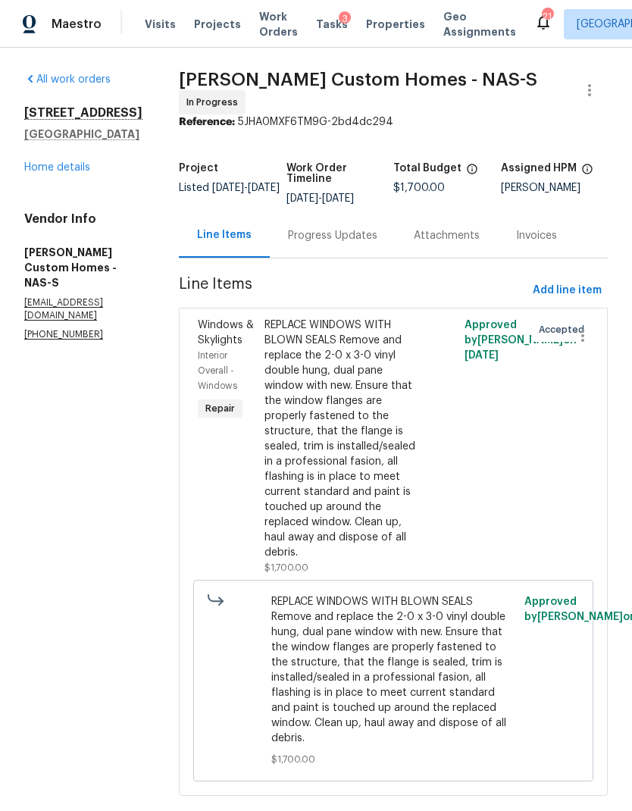
scroll to position [48, 0]
click at [370, 228] on div "Progress Updates" at bounding box center [332, 235] width 89 height 15
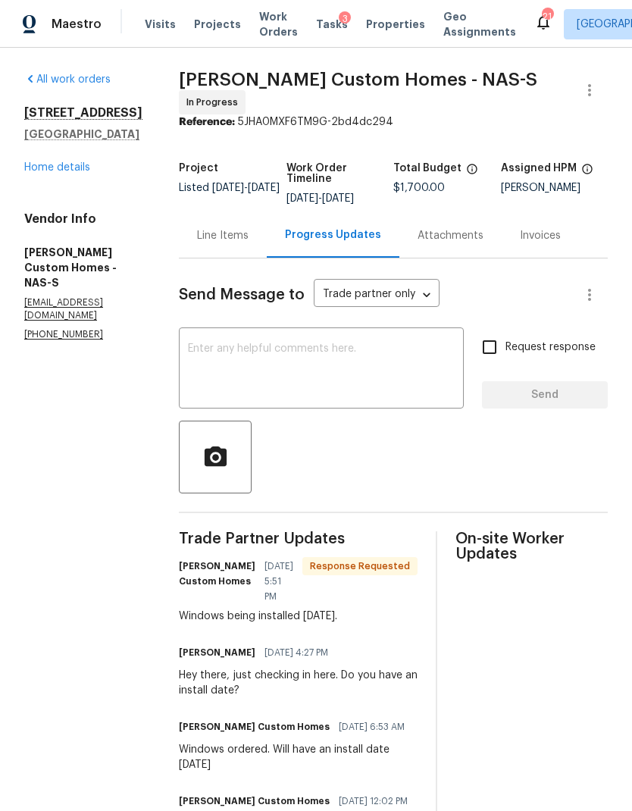
click at [249, 228] on div "Line Items" at bounding box center [223, 235] width 52 height 15
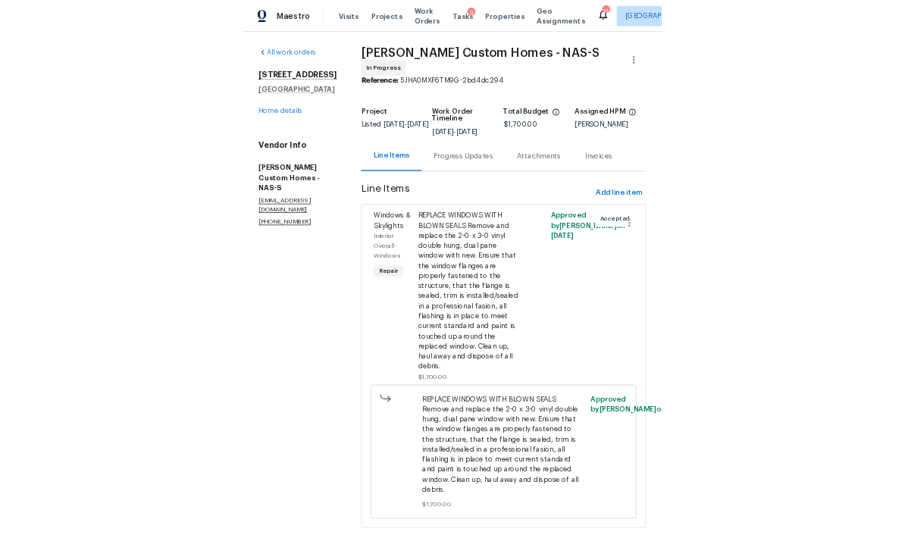
scroll to position [48, 0]
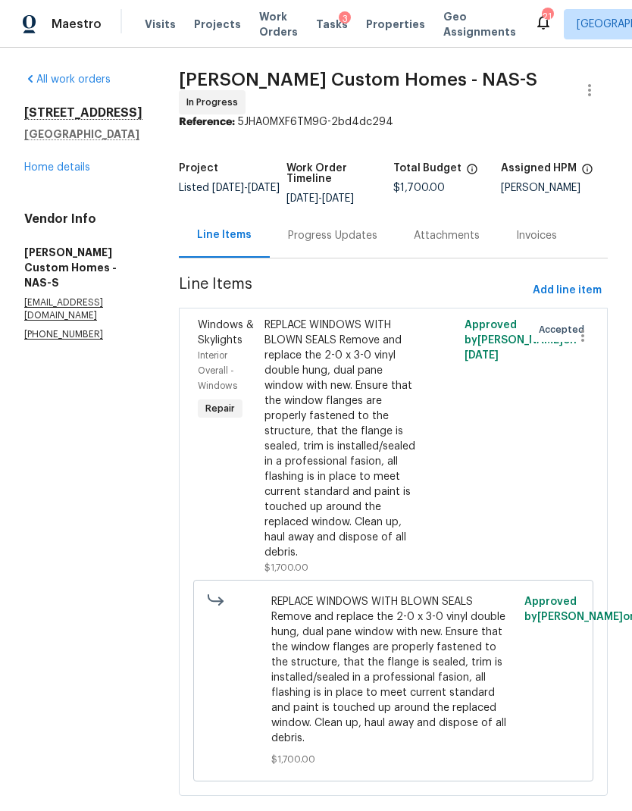
click at [374, 375] on div "REPLACE WINDOWS WITH BLOWN SEALS Remove and replace the 2-0 x 3-0 vinyl double …" at bounding box center [344, 439] width 158 height 243
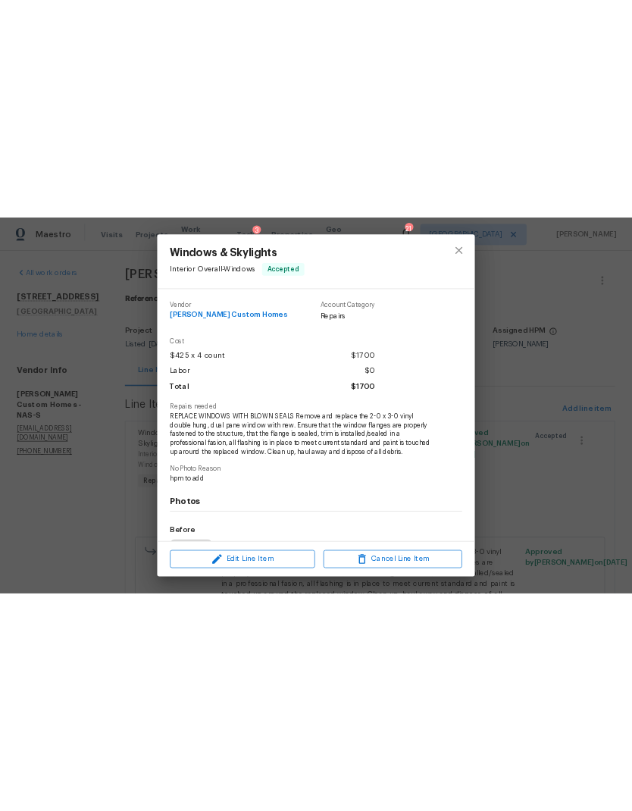
scroll to position [0, 0]
